Goal: Task Accomplishment & Management: Use online tool/utility

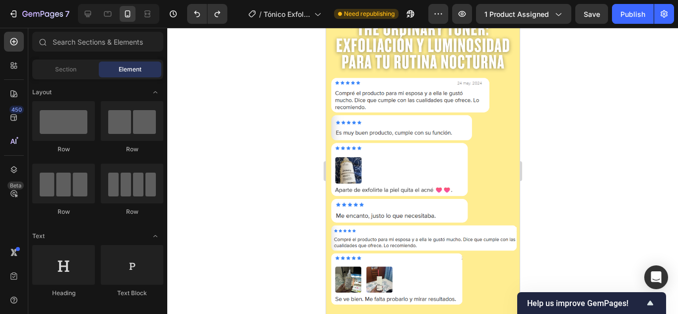
scroll to position [996, 0]
click at [92, 16] on icon at bounding box center [88, 14] width 10 height 10
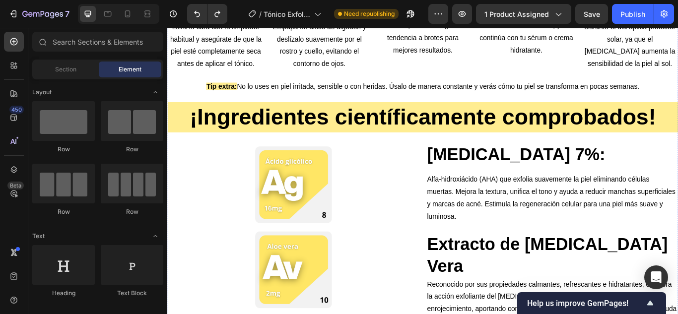
scroll to position [602, 0]
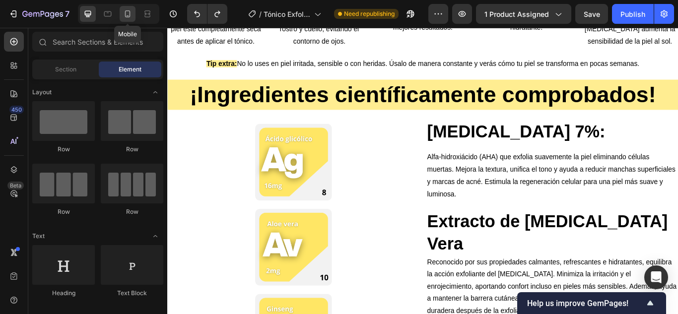
click at [125, 12] on icon at bounding box center [127, 13] width 5 height 7
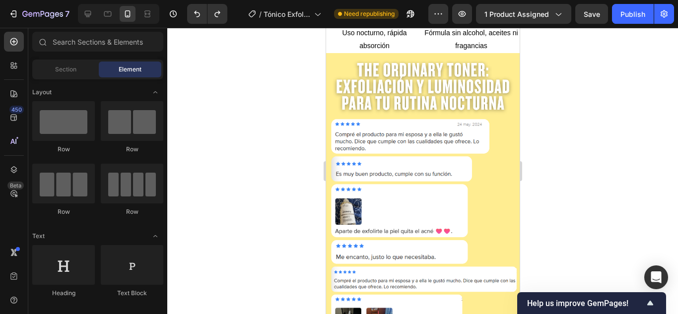
scroll to position [958, 0]
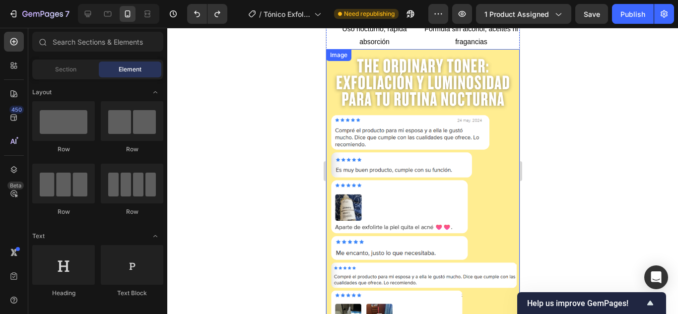
click at [426, 187] on img at bounding box center [423, 199] width 194 height 301
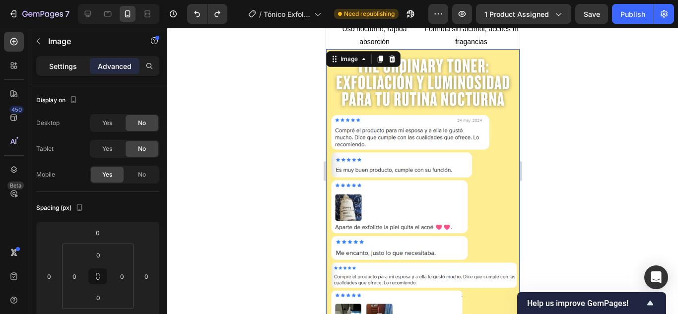
click at [57, 68] on p "Settings" at bounding box center [63, 66] width 28 height 10
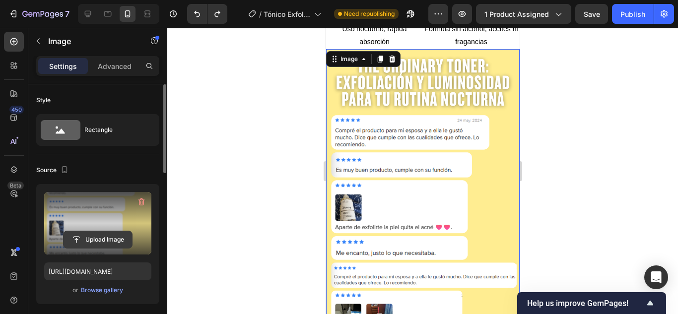
click at [101, 238] on input "file" at bounding box center [98, 239] width 68 height 17
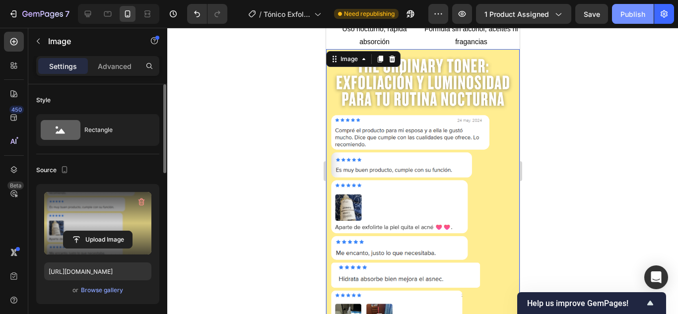
click at [626, 22] on button "Publish" at bounding box center [633, 14] width 42 height 20
click at [79, 228] on label at bounding box center [97, 223] width 107 height 63
click at [79, 231] on input "file" at bounding box center [98, 239] width 68 height 17
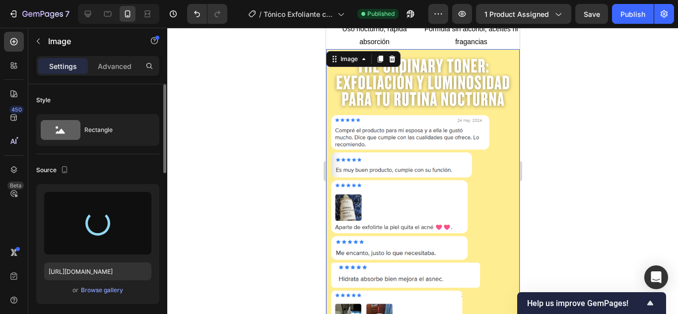
type input "[URL][DOMAIN_NAME]"
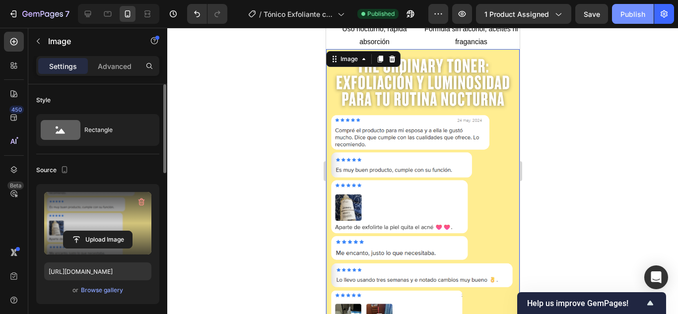
click at [618, 8] on button "Publish" at bounding box center [633, 14] width 42 height 20
click at [91, 12] on icon at bounding box center [88, 14] width 10 height 10
type input "[URL][DOMAIN_NAME]"
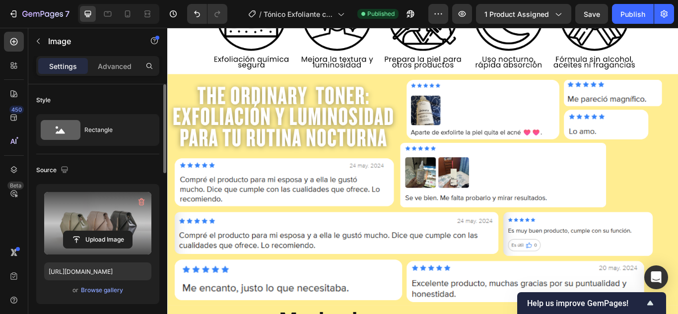
scroll to position [587, 0]
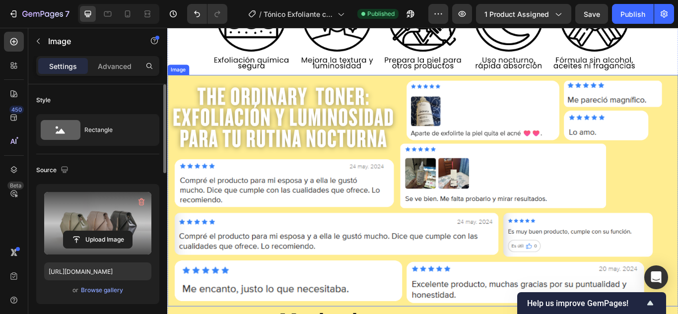
click at [368, 189] on img at bounding box center [465, 218] width 596 height 270
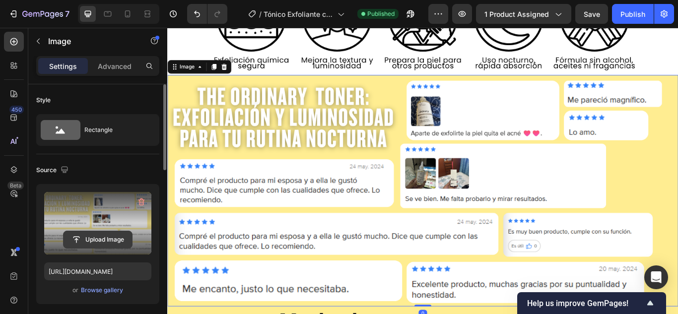
click at [119, 235] on input "file" at bounding box center [98, 239] width 68 height 17
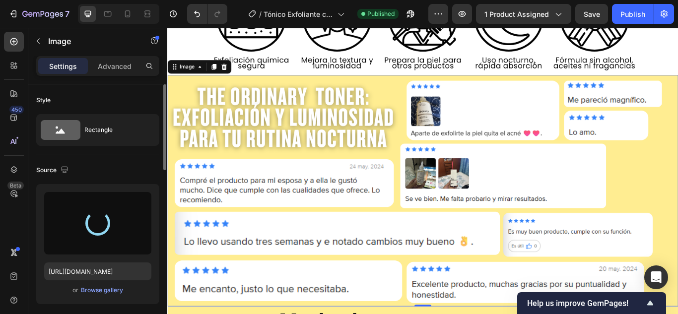
type input "[URL][DOMAIN_NAME]"
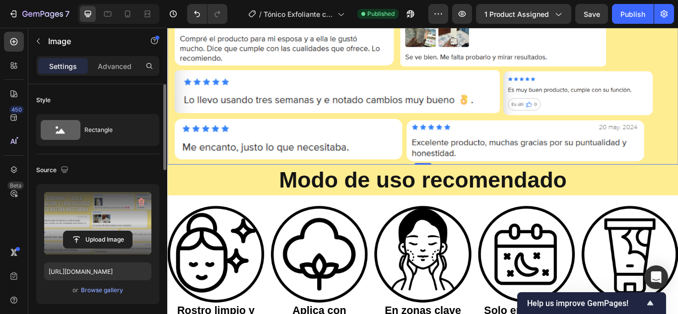
scroll to position [774, 0]
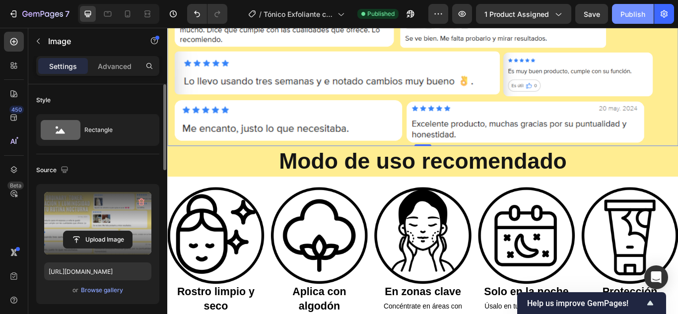
click at [633, 19] on div "Publish" at bounding box center [632, 14] width 25 height 10
click at [612, 4] on button "Publish" at bounding box center [633, 14] width 42 height 20
